Goal: Download file/media

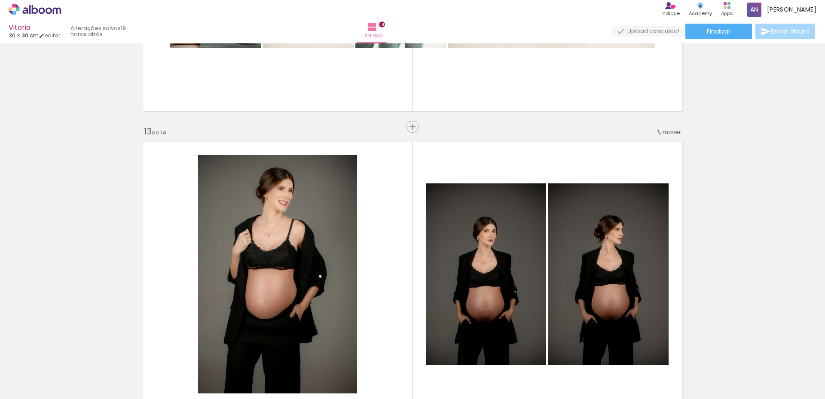
scroll to position [0, 1174]
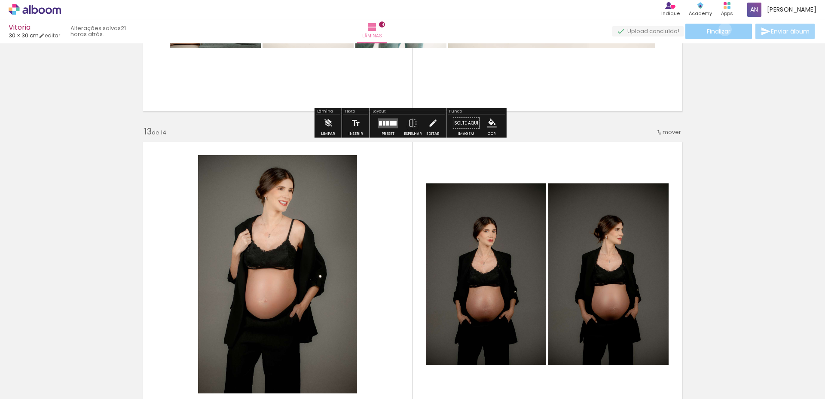
click at [722, 30] on span "Finalizar" at bounding box center [719, 31] width 24 height 6
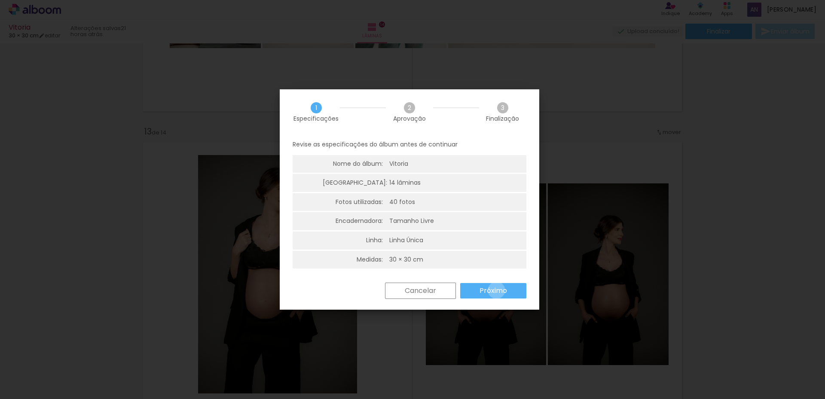
click at [0, 0] on slot "Próximo" at bounding box center [0, 0] width 0 height 0
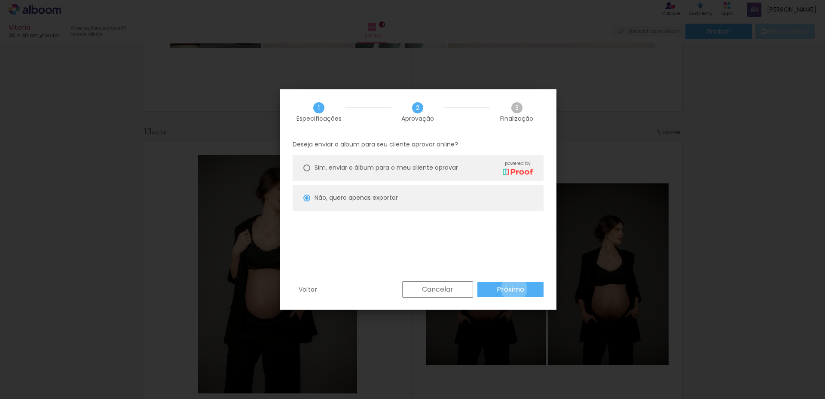
click at [0, 0] on slot "Próximo" at bounding box center [0, 0] width 0 height 0
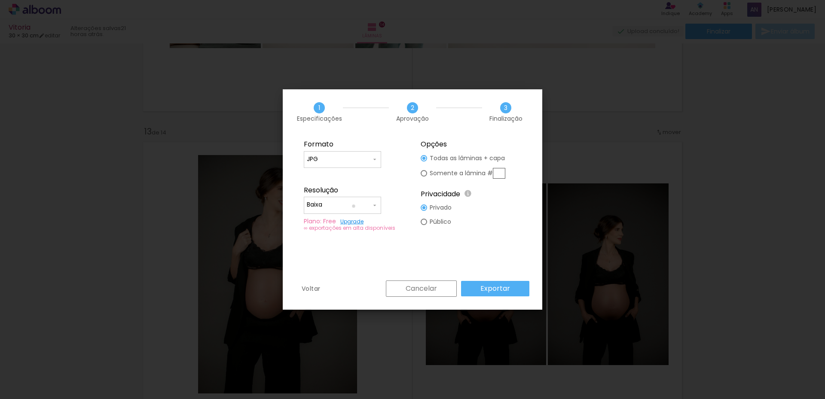
click at [354, 206] on input "Baixa" at bounding box center [339, 205] width 64 height 9
drag, startPoint x: 329, startPoint y: 208, endPoint x: 367, endPoint y: 224, distance: 41.4
click at [331, 206] on paper-item "Alta, 300 DPI" at bounding box center [342, 203] width 77 height 17
type input "Alta, 300 DPI"
click at [0, 0] on slot "Exportar" at bounding box center [0, 0] width 0 height 0
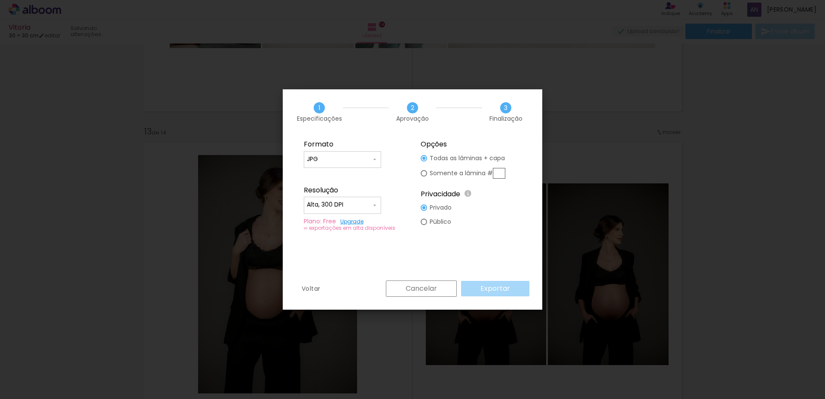
scroll to position [0, 1174]
click at [488, 288] on div "Cancelar Exportar" at bounding box center [456, 289] width 148 height 16
click at [501, 215] on fieldset "Opções Todas as lâminas + capa Somente a lâmina # Privacidade Todo o conteúdo o…" at bounding box center [471, 186] width 115 height 103
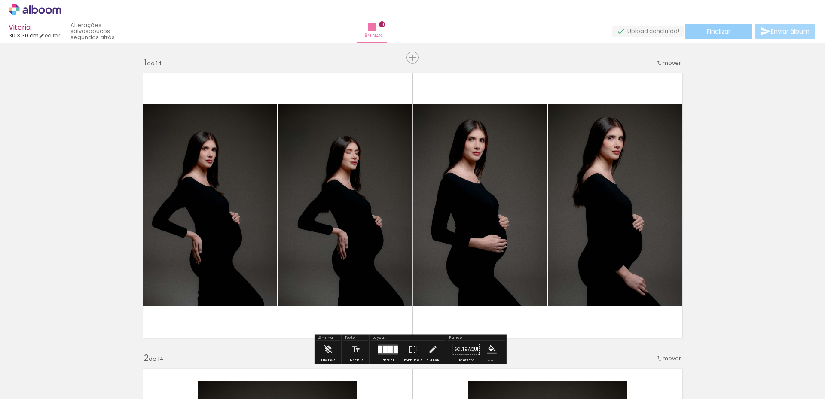
click at [717, 31] on span "Finalizar" at bounding box center [719, 31] width 24 height 6
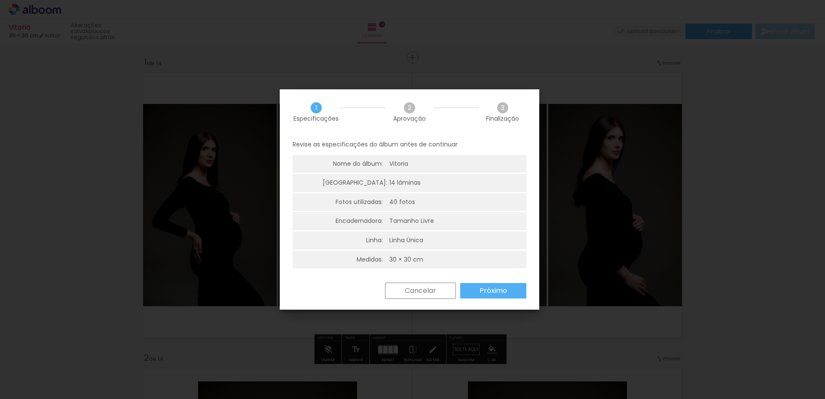
drag, startPoint x: 497, startPoint y: 297, endPoint x: 498, endPoint y: 293, distance: 5.0
click at [498, 294] on paper-button "Próximo" at bounding box center [493, 290] width 66 height 15
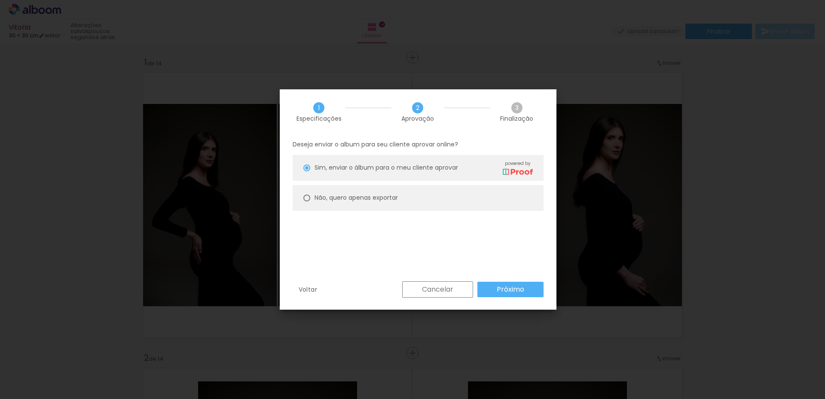
click at [384, 193] on paper-radio-button "Não, quero apenas exportar" at bounding box center [418, 198] width 251 height 26
type paper-radio-button "on"
click at [530, 282] on div "Cancelar Próximo" at bounding box center [471, 290] width 146 height 16
click at [0, 0] on slot "Próximo" at bounding box center [0, 0] width 0 height 0
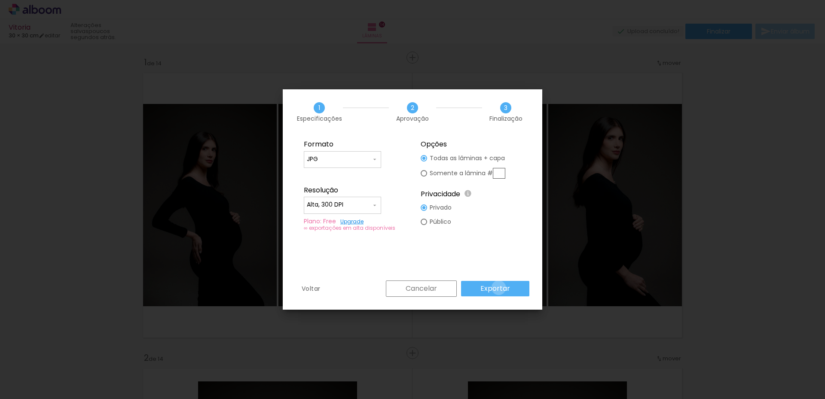
click at [0, 0] on slot "Exportar" at bounding box center [0, 0] width 0 height 0
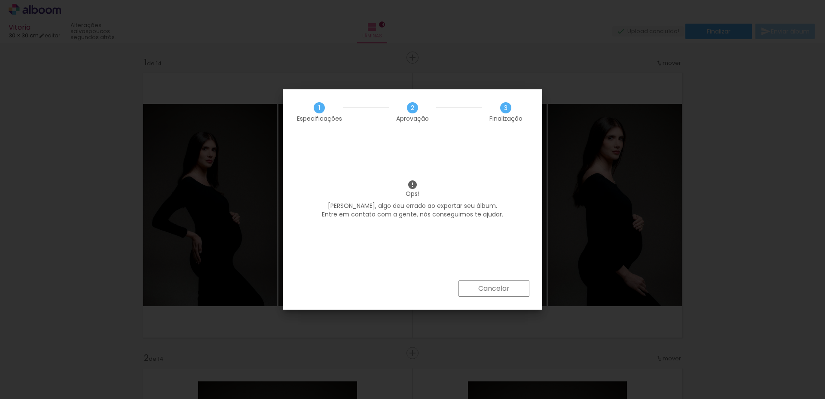
click at [495, 278] on div "Ops! Antonio, algo deu errado ao exportar seu álbum. Entre em contato com a gen…" at bounding box center [413, 208] width 260 height 146
click at [0, 0] on slot "Cancelar" at bounding box center [0, 0] width 0 height 0
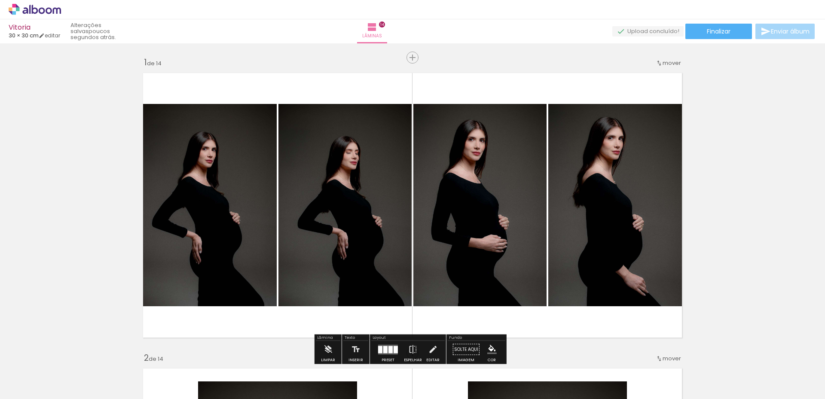
click at [712, 22] on div "Vitoria 30 × 30 cm editar poucos segundos atrás. Lâminas 14 Finalizar Enviar ál…" at bounding box center [412, 21] width 825 height 43
click at [708, 32] on span "Finalizar" at bounding box center [719, 31] width 24 height 6
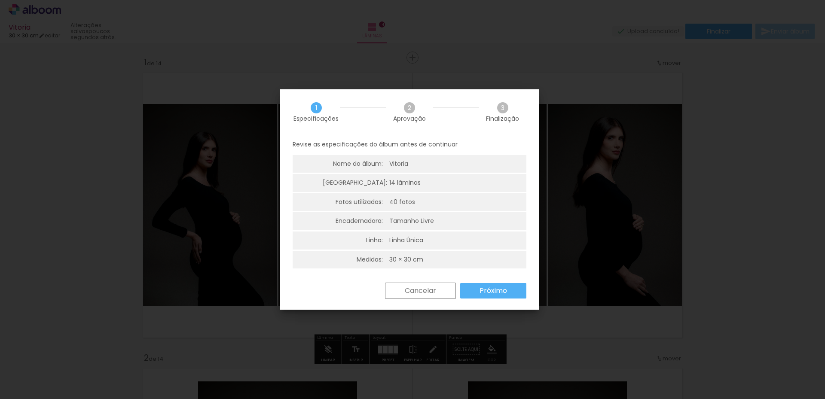
click at [0, 0] on slot "Próximo" at bounding box center [0, 0] width 0 height 0
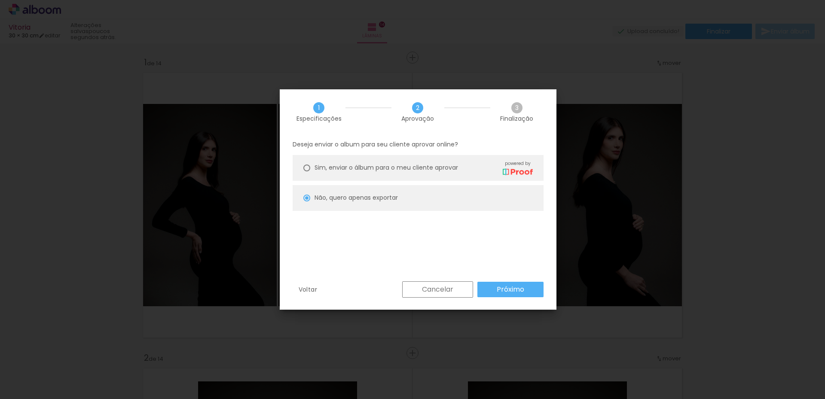
click at [500, 283] on paper-button "Próximo" at bounding box center [511, 289] width 66 height 15
type input "Alta, 300 DPI"
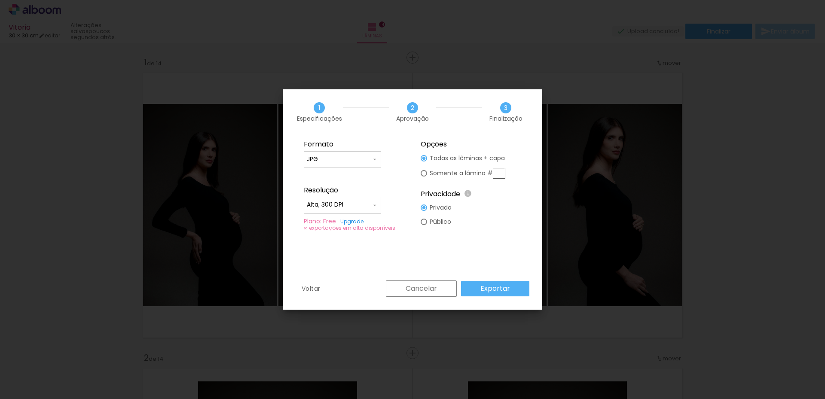
click at [0, 0] on slot "Exportar" at bounding box center [0, 0] width 0 height 0
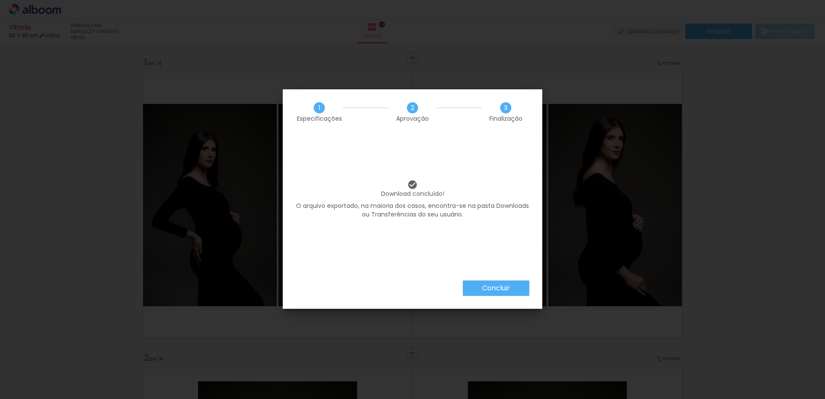
click at [0, 0] on slot "Concluir" at bounding box center [0, 0] width 0 height 0
